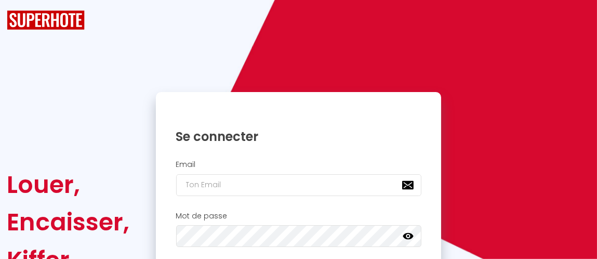
checkbox input "true"
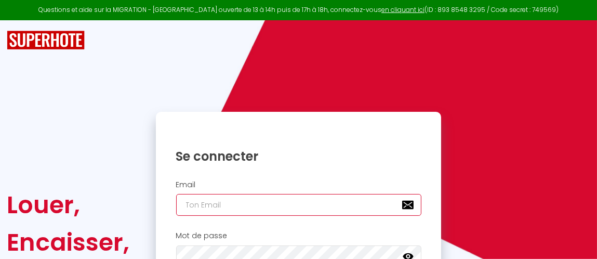
click at [231, 206] on input "email" at bounding box center [298, 205] width 245 height 22
type input "[EMAIL_ADDRESS][DOMAIN_NAME]"
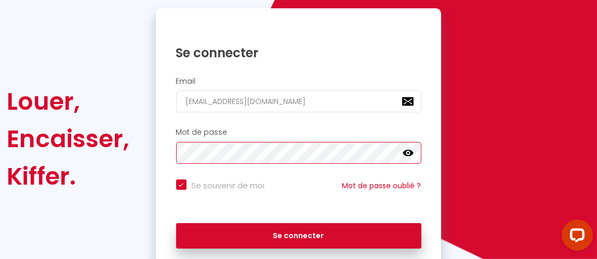
click at [176, 223] on button "Se connecter" at bounding box center [298, 236] width 245 height 26
checkbox input "true"
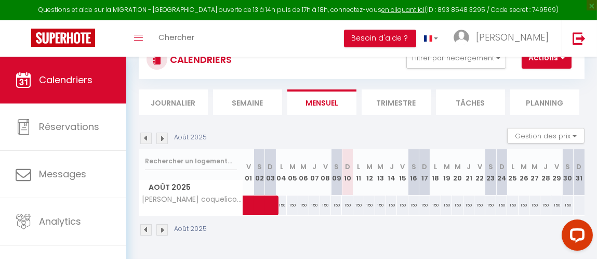
scroll to position [57, 0]
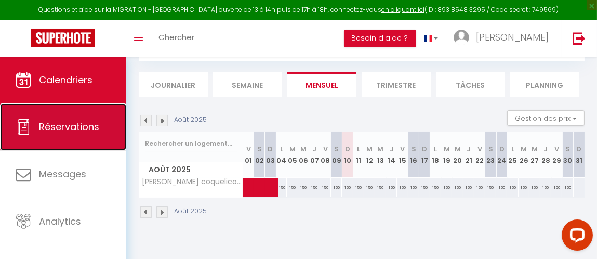
click at [94, 122] on span "Réservations" at bounding box center [69, 126] width 60 height 13
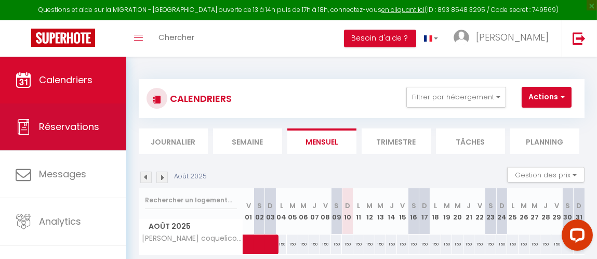
select select "not_cancelled"
